Goal: Transaction & Acquisition: Purchase product/service

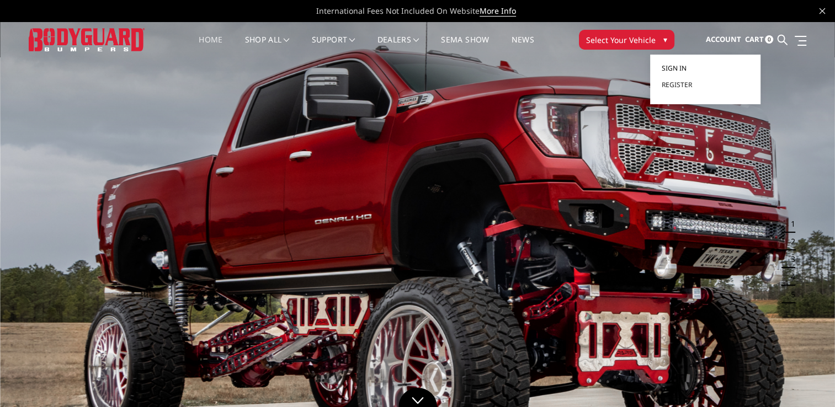
click at [679, 64] on span "Sign in" at bounding box center [673, 67] width 25 height 9
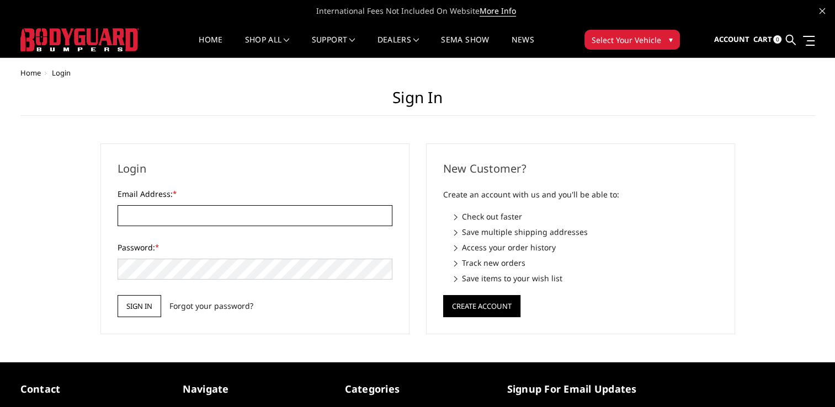
type input "[EMAIL_ADDRESS][DOMAIN_NAME]"
click at [130, 306] on input "Sign in" at bounding box center [140, 306] width 44 height 22
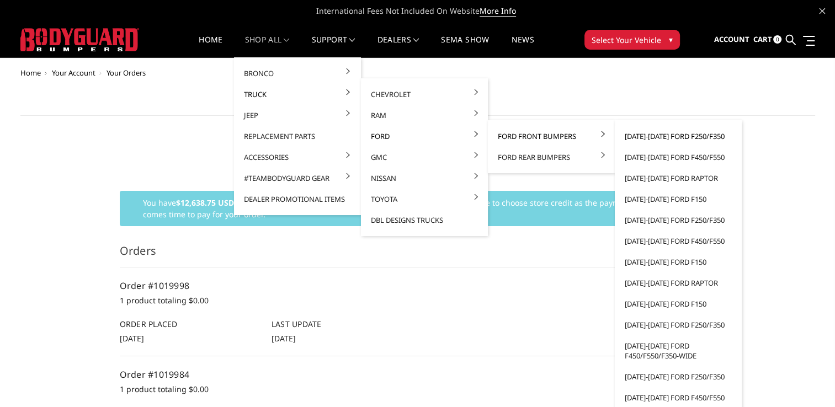
click at [666, 138] on link "[DATE]-[DATE] Ford F250/F350" at bounding box center [678, 136] width 118 height 21
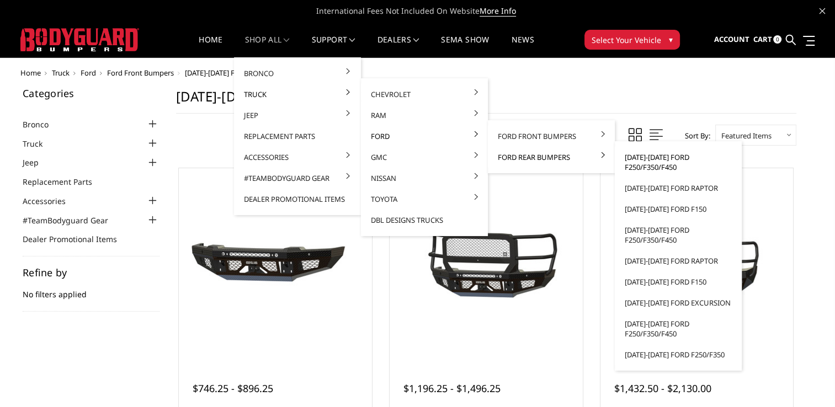
click at [647, 162] on link "[DATE]-[DATE] Ford F250/F350/F450" at bounding box center [678, 162] width 118 height 31
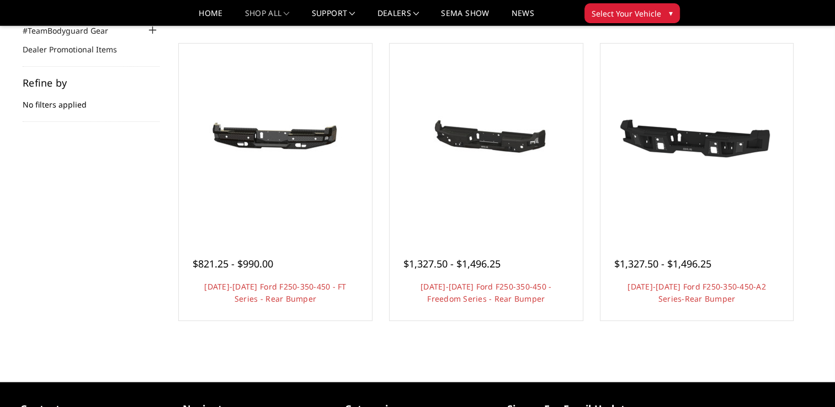
scroll to position [166, 0]
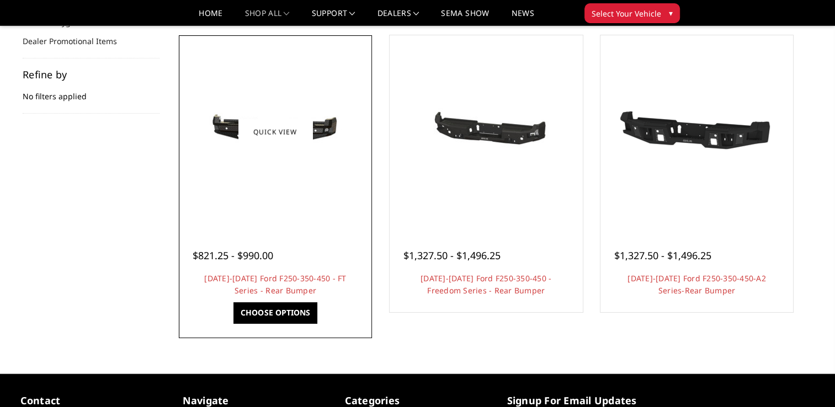
click at [243, 181] on div at bounding box center [276, 132] width 188 height 188
